Goal: Transaction & Acquisition: Purchase product/service

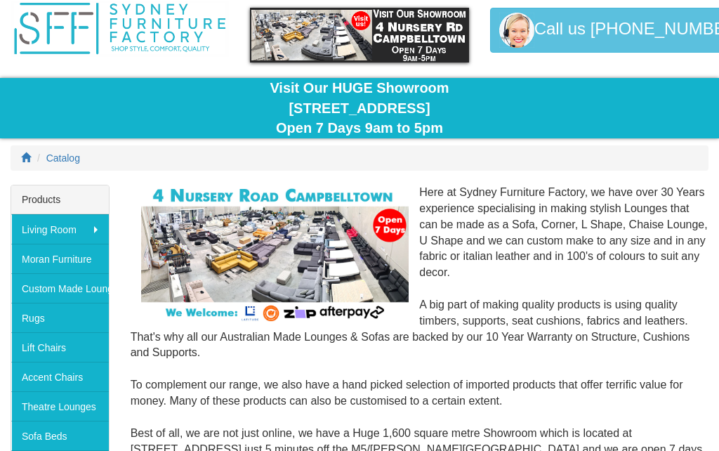
scroll to position [53, 0]
click at [38, 438] on link "Sofa Beds" at bounding box center [60, 436] width 98 height 30
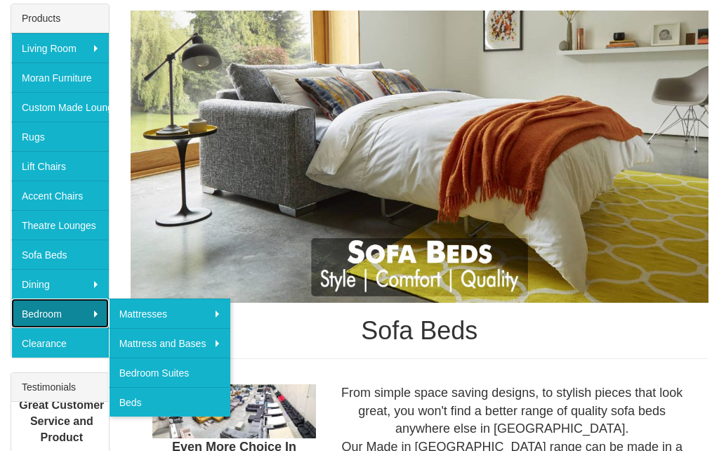
scroll to position [235, 0]
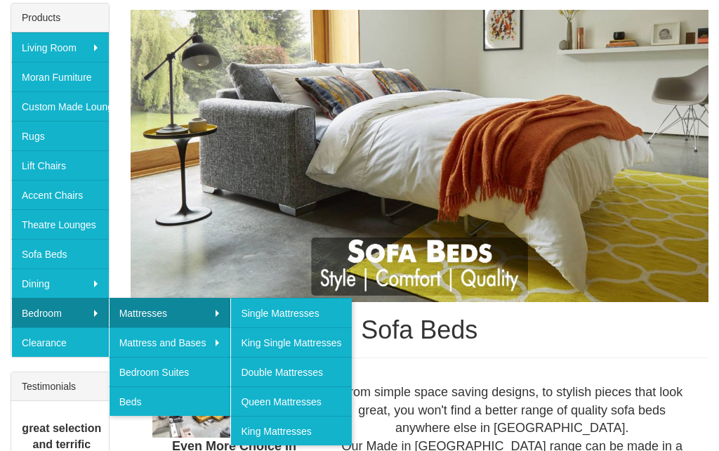
click at [186, 397] on link "Beds" at bounding box center [170, 401] width 122 height 30
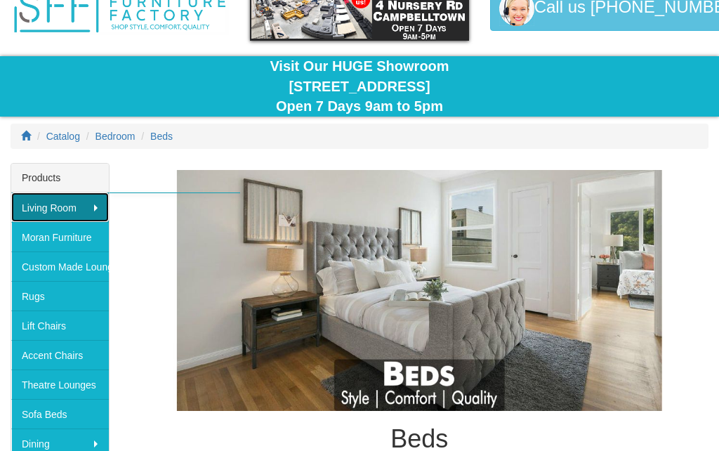
scroll to position [74, 0]
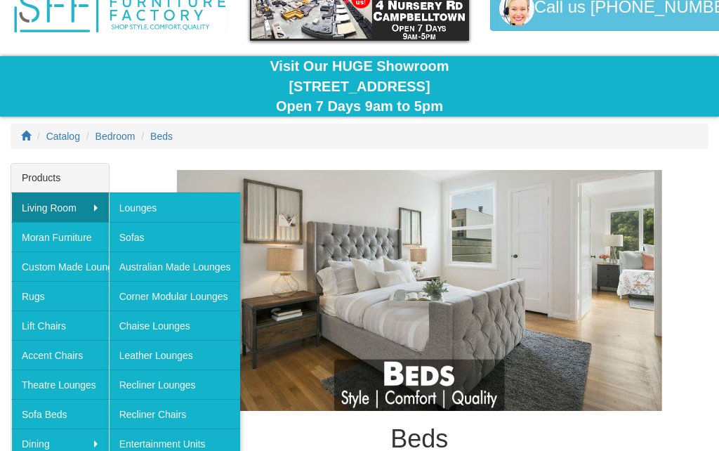
click at [207, 211] on link "Lounges" at bounding box center [175, 208] width 132 height 30
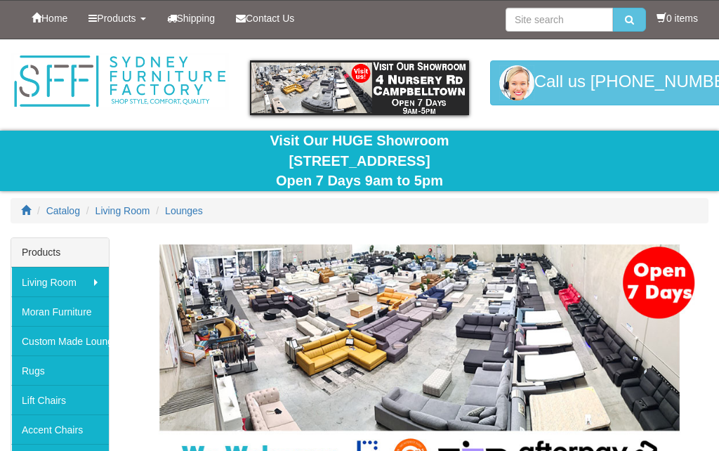
scroll to position [89, 0]
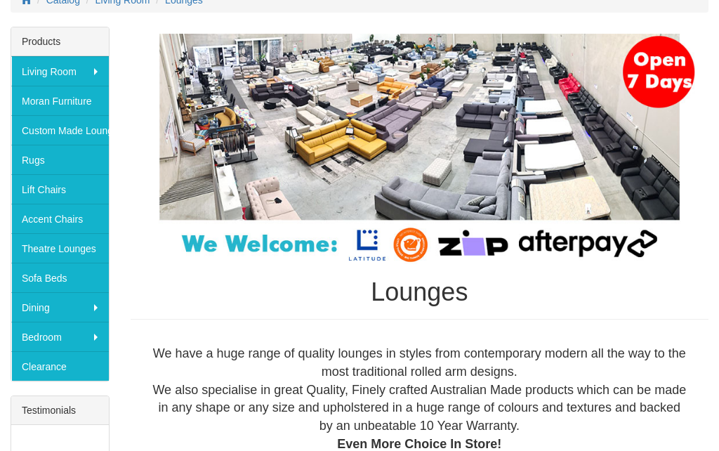
scroll to position [211, 0]
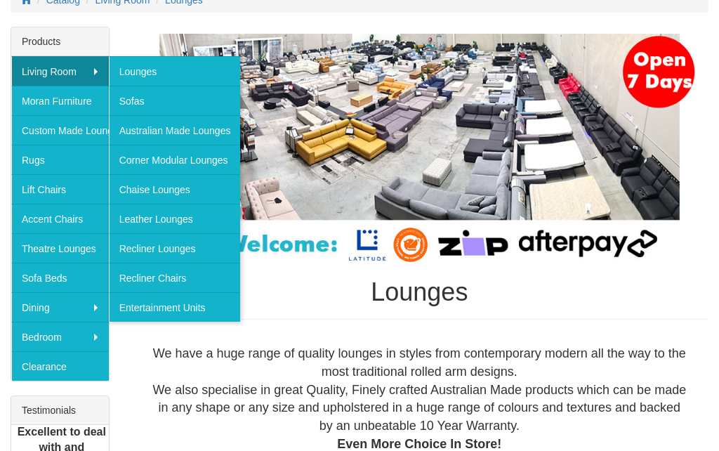
click at [134, 157] on link "Corner Modular Lounges" at bounding box center [175, 160] width 132 height 30
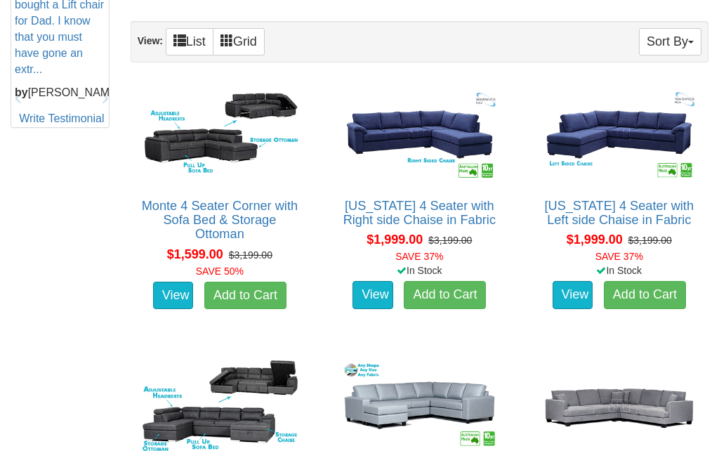
scroll to position [732, 0]
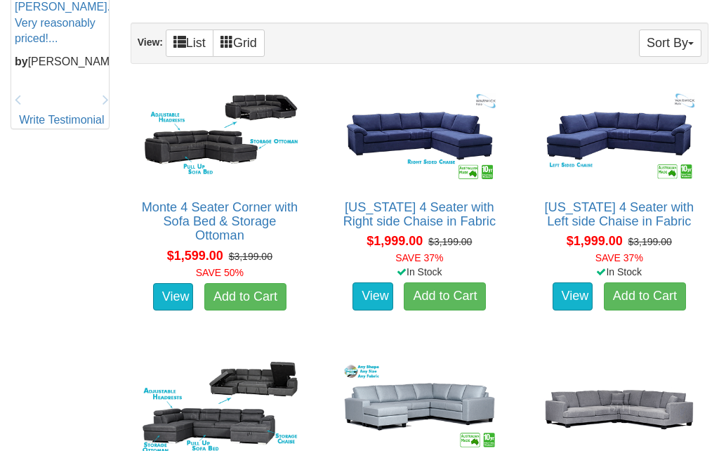
click at [157, 149] on img at bounding box center [219, 136] width 163 height 100
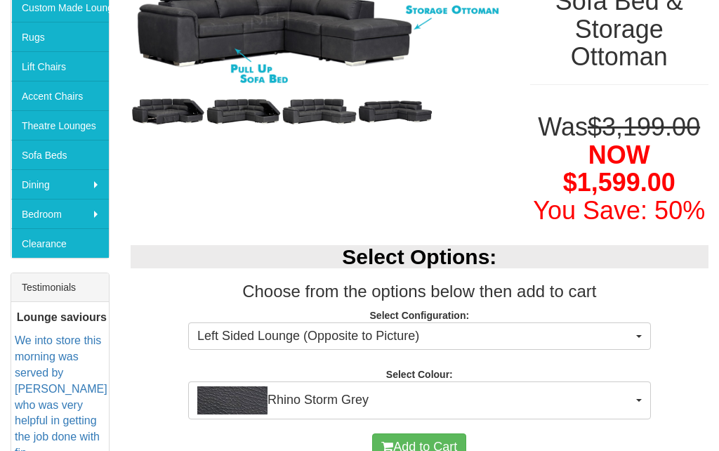
scroll to position [333, 0]
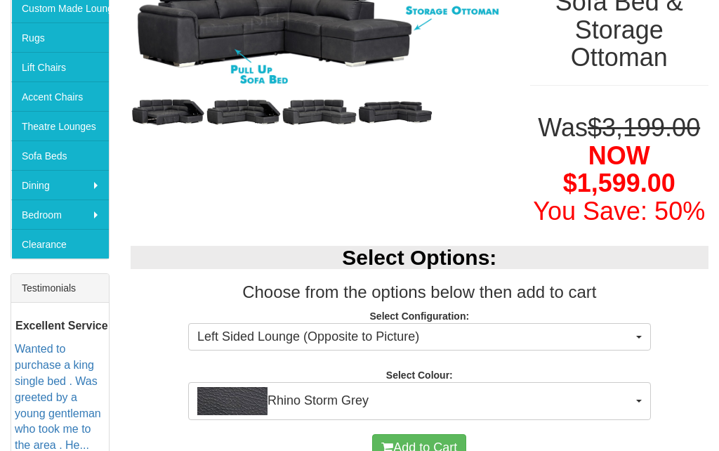
click at [587, 338] on span "Left Sided Lounge (Opposite to Picture)" at bounding box center [415, 337] width 436 height 18
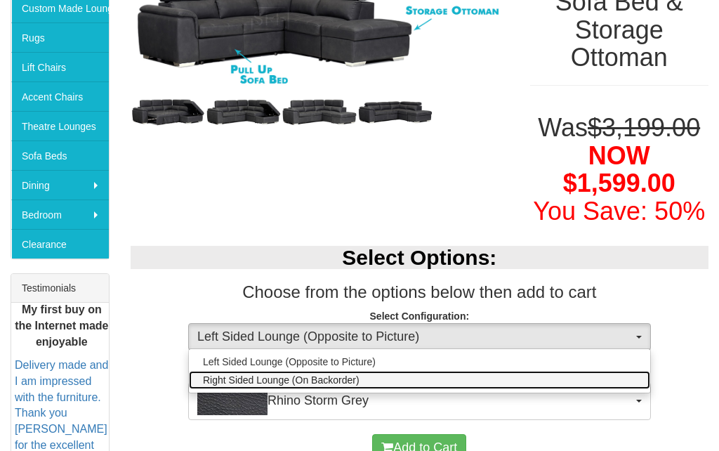
click at [575, 384] on link "Right Sided Lounge (On Backorder)" at bounding box center [420, 380] width 462 height 18
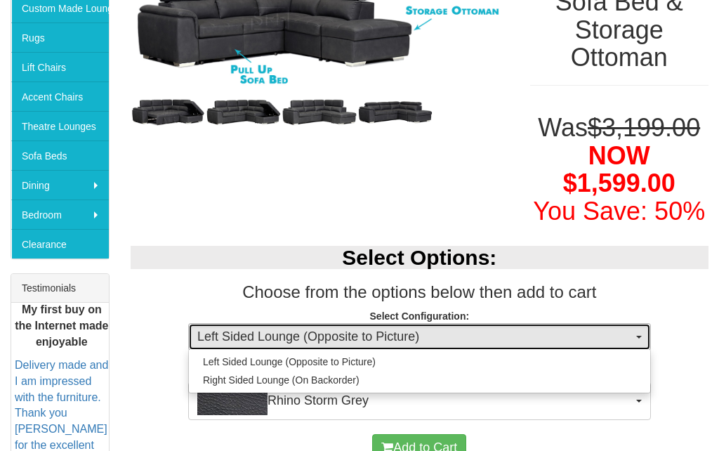
select select "2015"
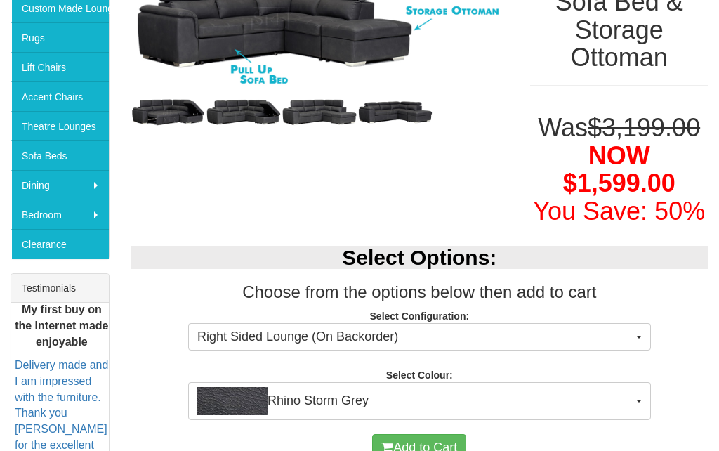
click at [571, 405] on span "Rhino Storm Grey" at bounding box center [415, 401] width 436 height 28
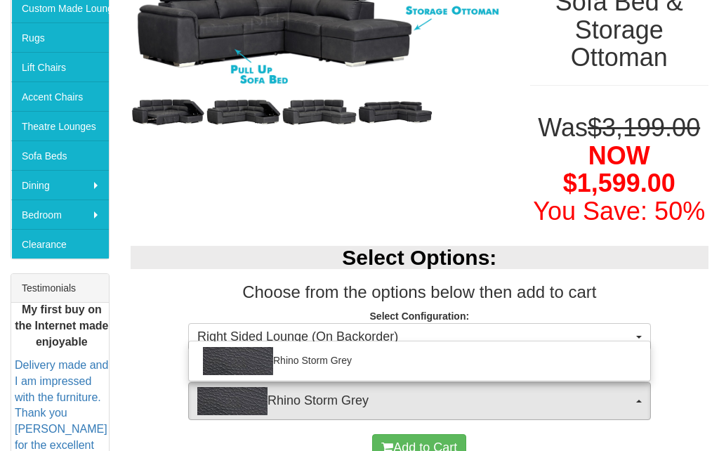
click at [575, 410] on div at bounding box center [359, 225] width 719 height 451
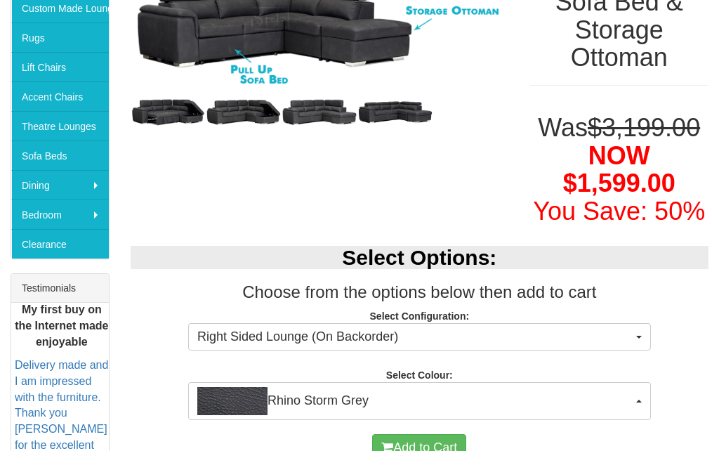
click at [612, 390] on span "Rhino Storm Grey" at bounding box center [415, 401] width 436 height 28
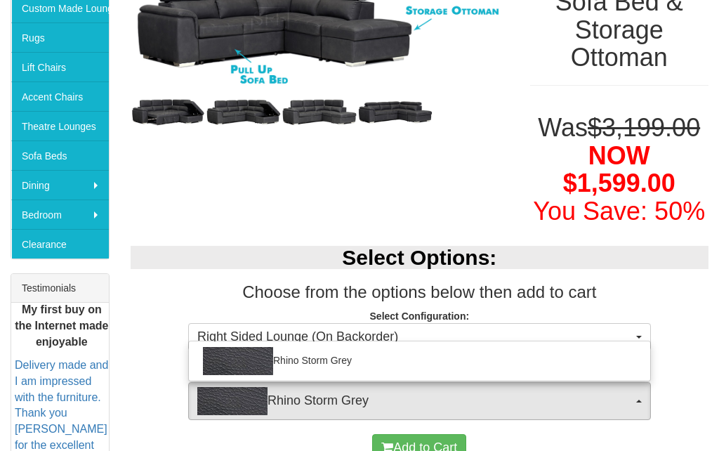
click at [602, 397] on div at bounding box center [359, 225] width 719 height 451
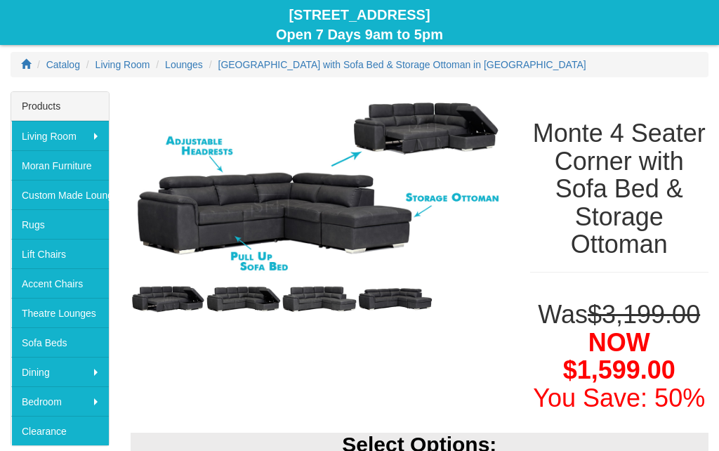
scroll to position [0, 0]
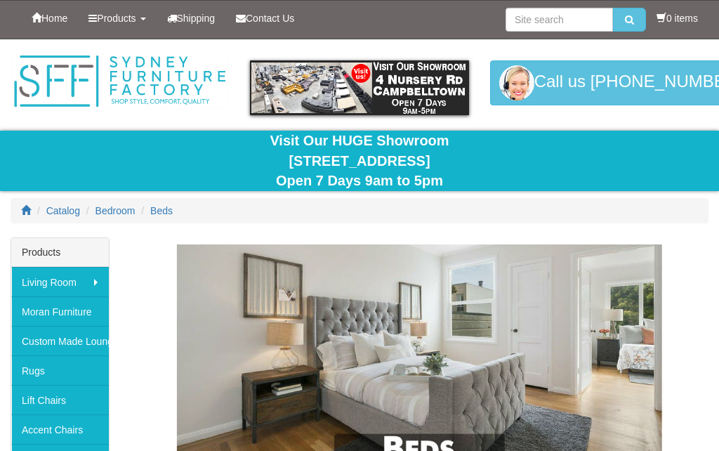
scroll to position [136, 0]
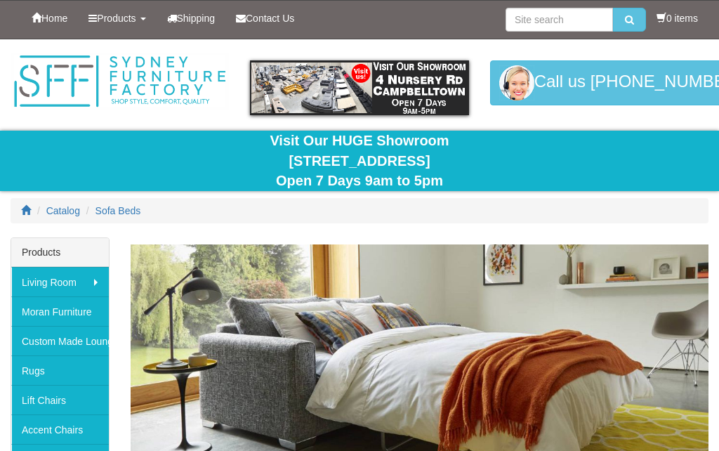
scroll to position [296, 0]
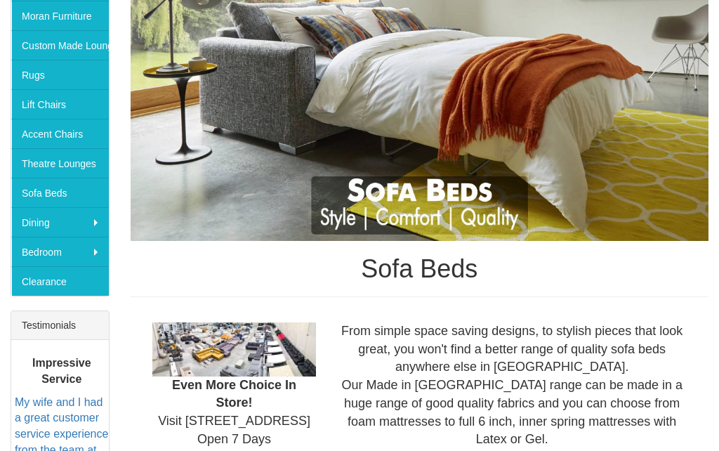
click at [623, 1] on img at bounding box center [420, 95] width 578 height 292
